Goal: Information Seeking & Learning: Learn about a topic

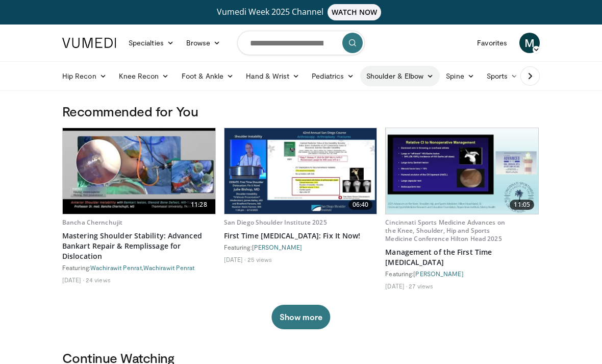
click at [429, 77] on icon at bounding box center [430, 75] width 7 height 7
click at [345, 117] on link "Shoulder" at bounding box center [378, 116] width 121 height 16
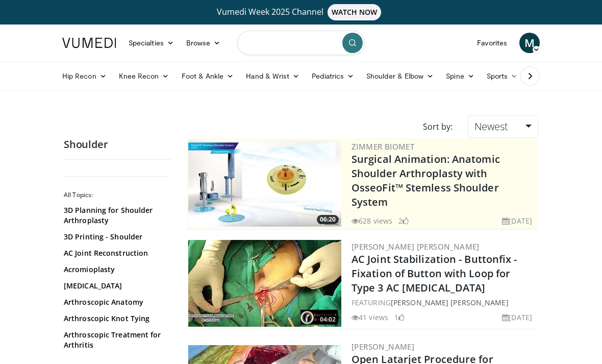
click at [274, 43] on input "Search topics, interventions" at bounding box center [301, 43] width 128 height 24
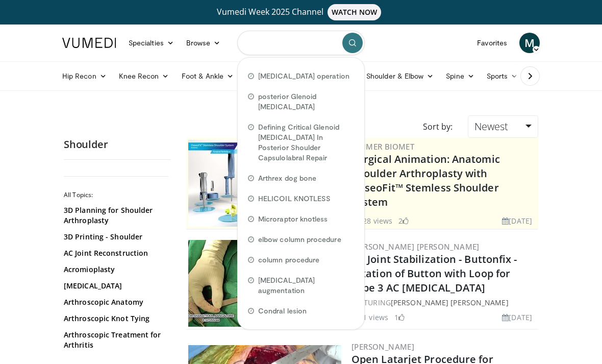
click at [260, 42] on input "Search topics, interventions" at bounding box center [301, 43] width 128 height 24
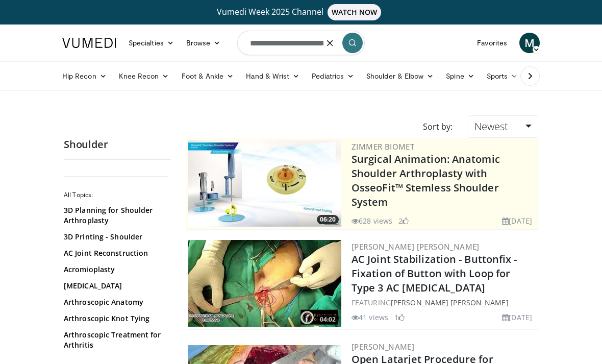
type input "**********"
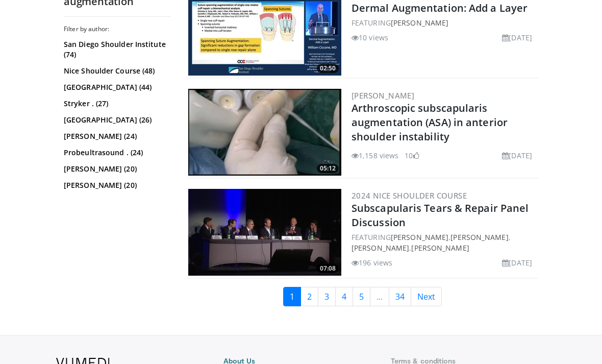
scroll to position [2609, 0]
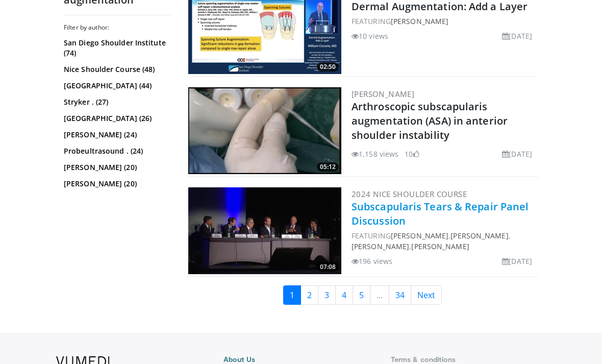
click at [415, 199] on link "Subscapularis Tears & Repair Panel Discussion" at bounding box center [440, 213] width 177 height 28
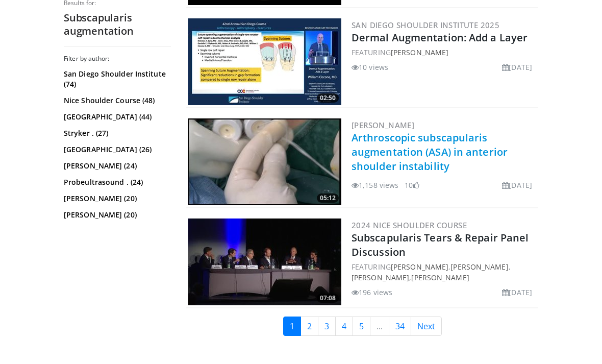
scroll to position [2576, 0]
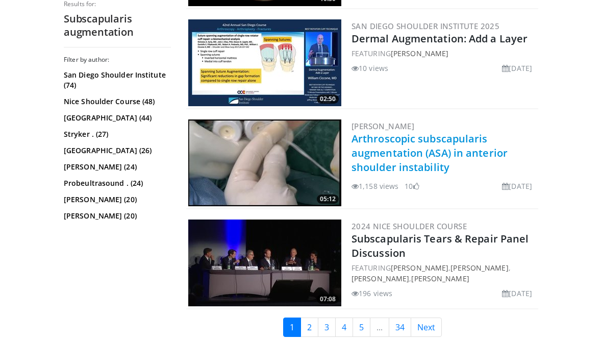
click at [418, 135] on link "Arthroscopic subscapularis augmentation (ASA) in anterior shoulder instability" at bounding box center [430, 153] width 156 height 42
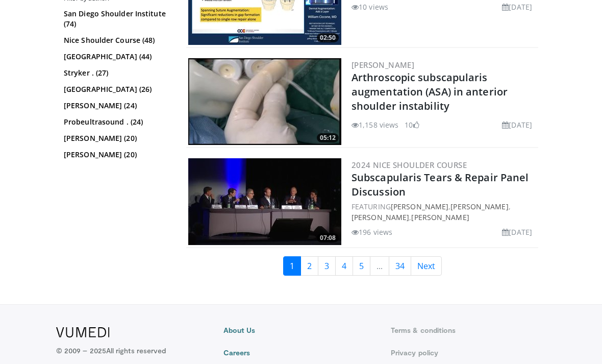
scroll to position [2635, 0]
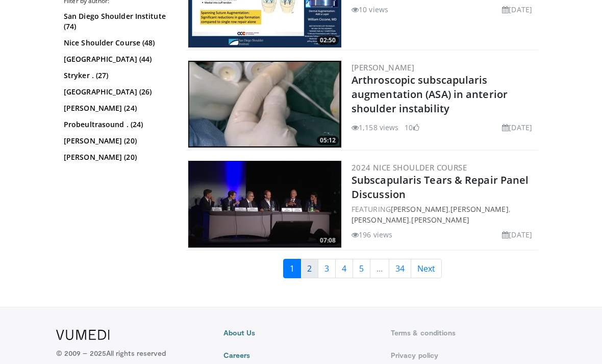
click at [310, 259] on link "2" at bounding box center [309, 268] width 18 height 19
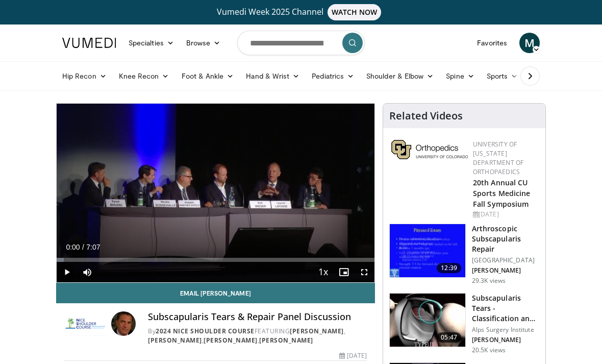
click at [68, 273] on span "Video Player" at bounding box center [67, 272] width 20 height 20
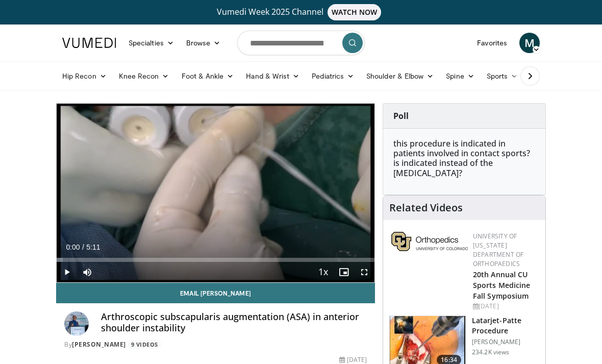
click at [66, 273] on span "Video Player" at bounding box center [67, 272] width 20 height 20
click at [66, 274] on span "Video Player" at bounding box center [67, 272] width 20 height 20
click at [66, 274] on html "Vumedi Week 2025 Channel WATCH NOW Specialties Adult & Family Medicine Allergy,…" at bounding box center [301, 182] width 602 height 364
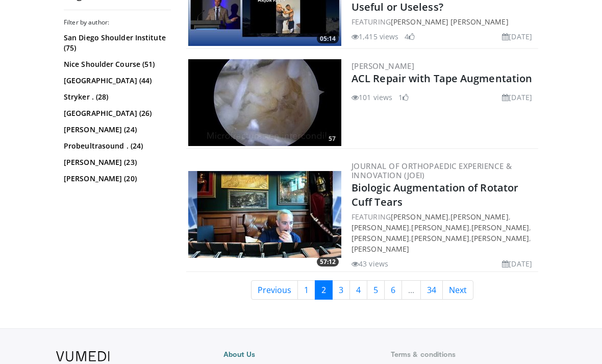
scroll to position [2606, 0]
click at [340, 291] on link "3" at bounding box center [341, 290] width 18 height 19
